Goal: Transaction & Acquisition: Book appointment/travel/reservation

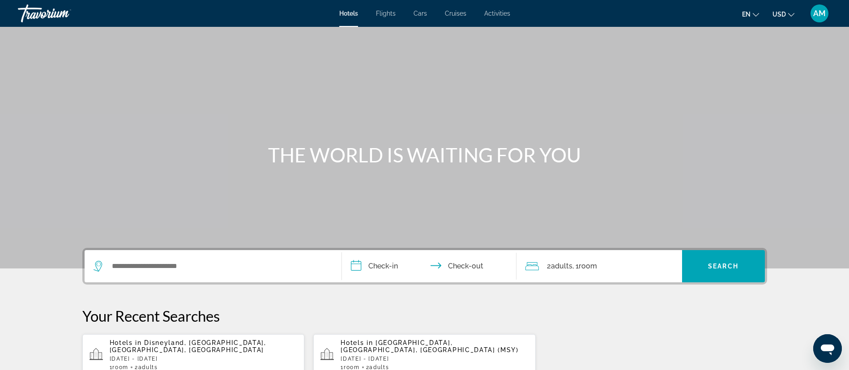
click at [281, 278] on div "Search widget" at bounding box center [213, 266] width 239 height 32
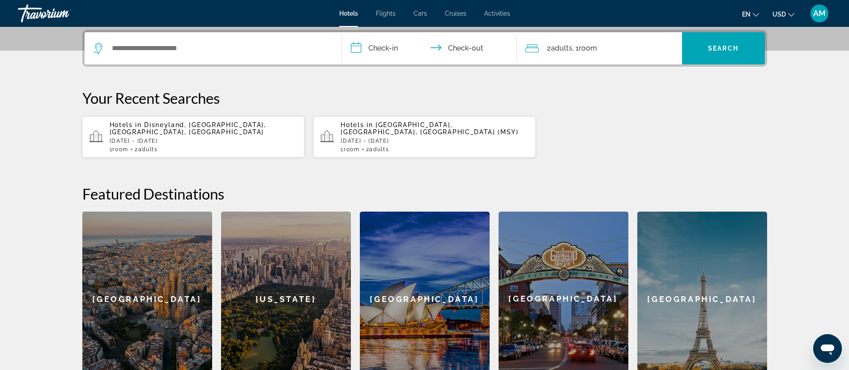
scroll to position [219, 0]
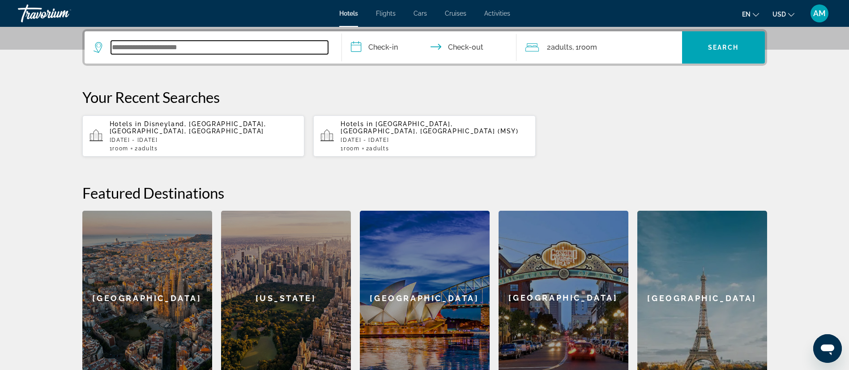
click at [286, 46] on input "Search widget" at bounding box center [219, 47] width 217 height 13
type input "*"
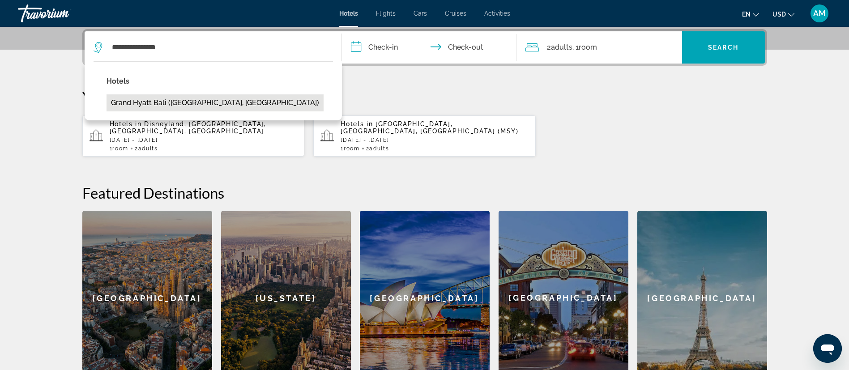
click at [209, 110] on button "Grand Hyatt Bali ([GEOGRAPHIC_DATA], [GEOGRAPHIC_DATA])" at bounding box center [214, 102] width 217 height 17
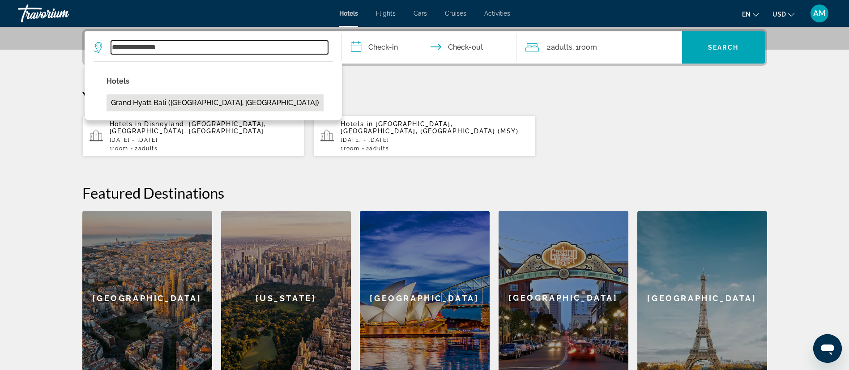
type input "**********"
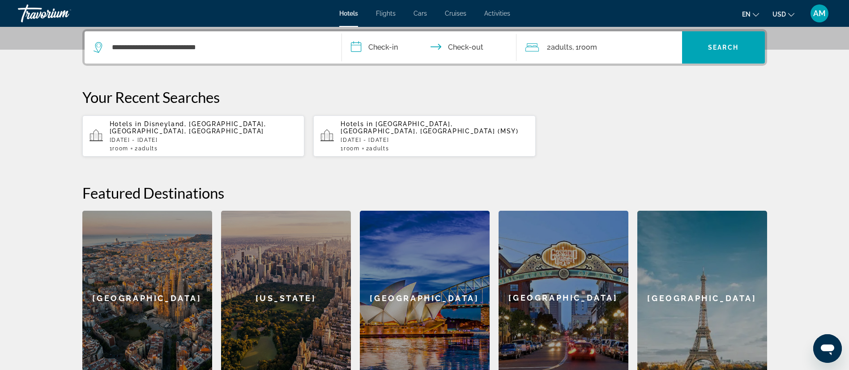
click at [395, 46] on input "**********" at bounding box center [431, 48] width 178 height 35
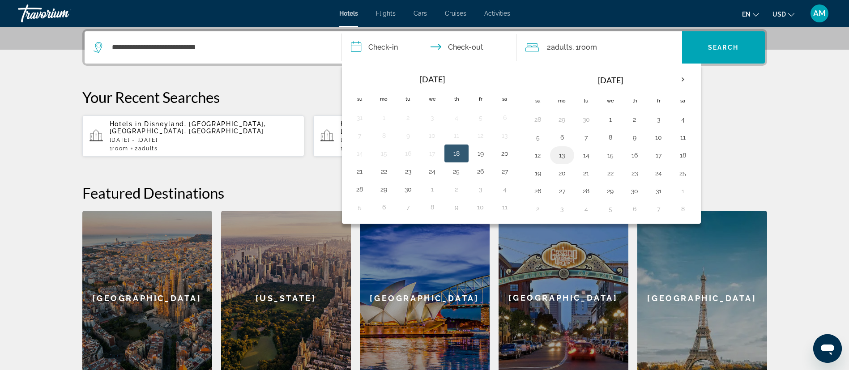
click at [560, 153] on button "13" at bounding box center [562, 155] width 14 height 13
click at [586, 153] on button "14" at bounding box center [586, 155] width 14 height 13
type input "**********"
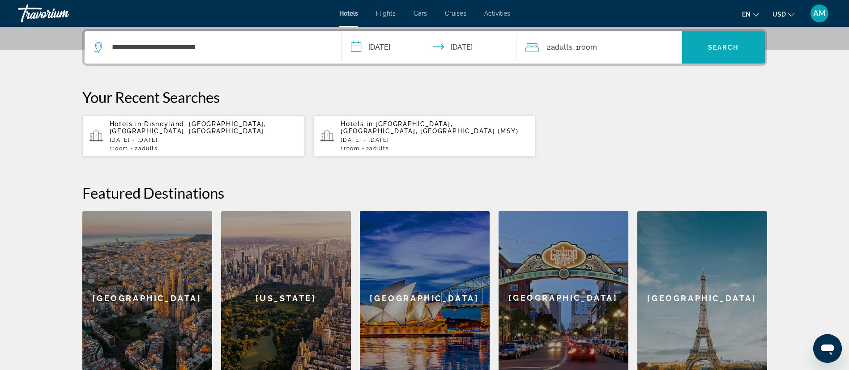
click at [732, 42] on span "Search widget" at bounding box center [723, 47] width 83 height 21
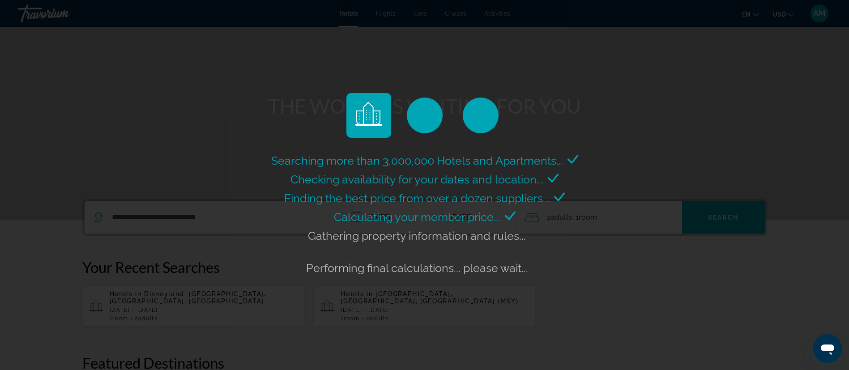
scroll to position [50, 0]
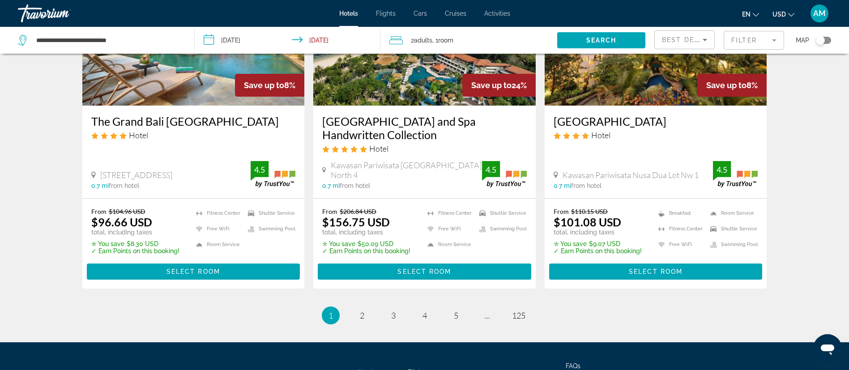
scroll to position [1162, 0]
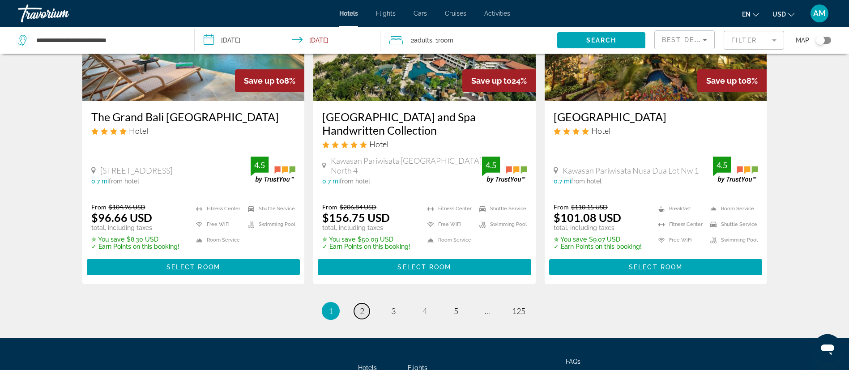
click at [363, 306] on span "2" at bounding box center [362, 311] width 4 height 10
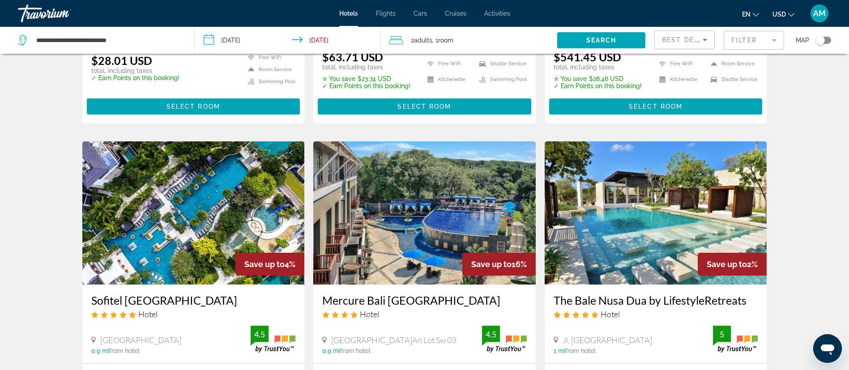
scroll to position [608, 0]
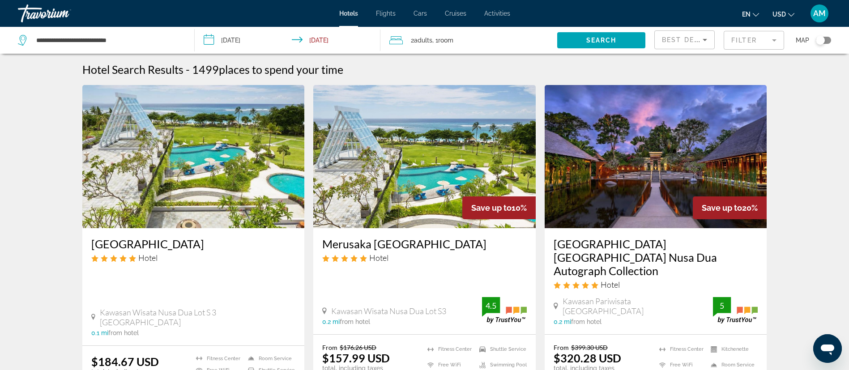
click at [42, 11] on div "Travorium" at bounding box center [62, 13] width 89 height 23
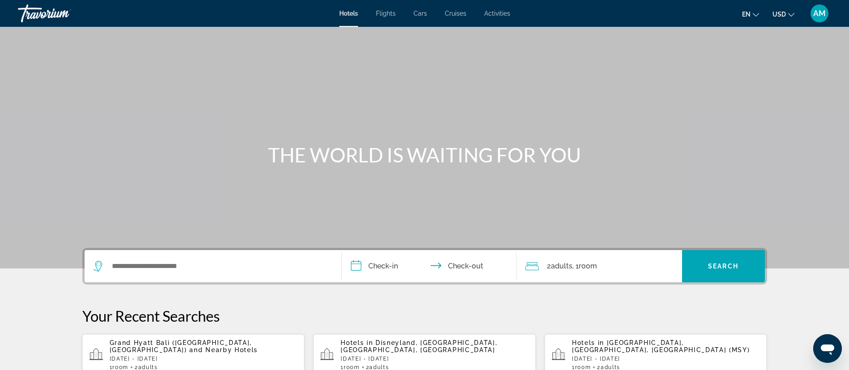
click at [42, 11] on div "Travorium" at bounding box center [62, 13] width 89 height 23
click at [813, 21] on button "AM" at bounding box center [819, 13] width 23 height 19
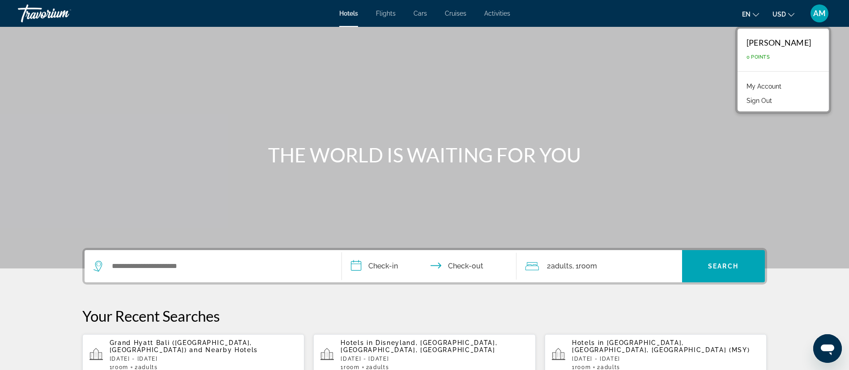
click at [800, 45] on div "[PERSON_NAME]" at bounding box center [778, 43] width 64 height 10
click at [550, 92] on div "Main content" at bounding box center [424, 134] width 849 height 268
